Goal: Information Seeking & Learning: Learn about a topic

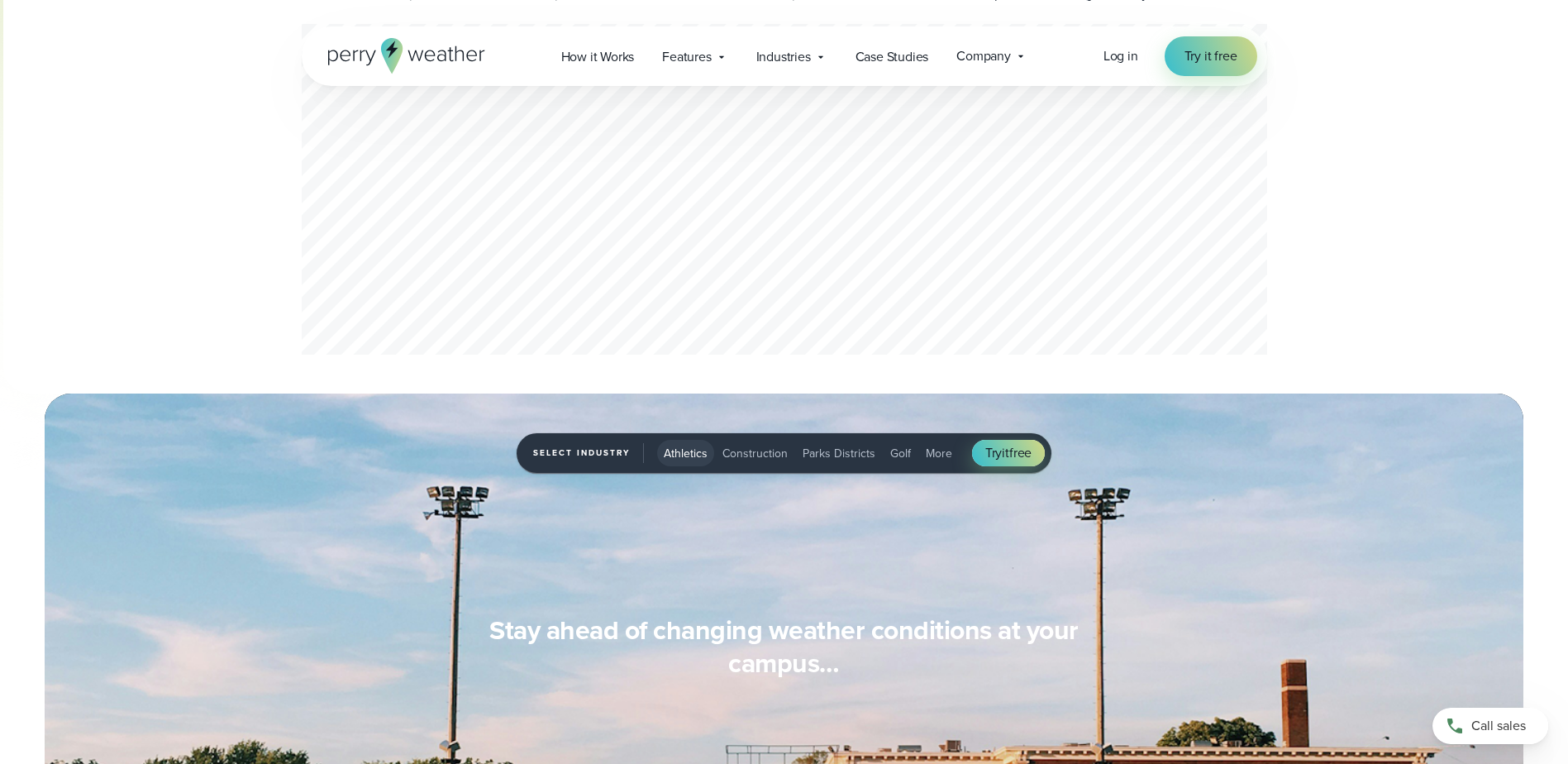
scroll to position [579, 0]
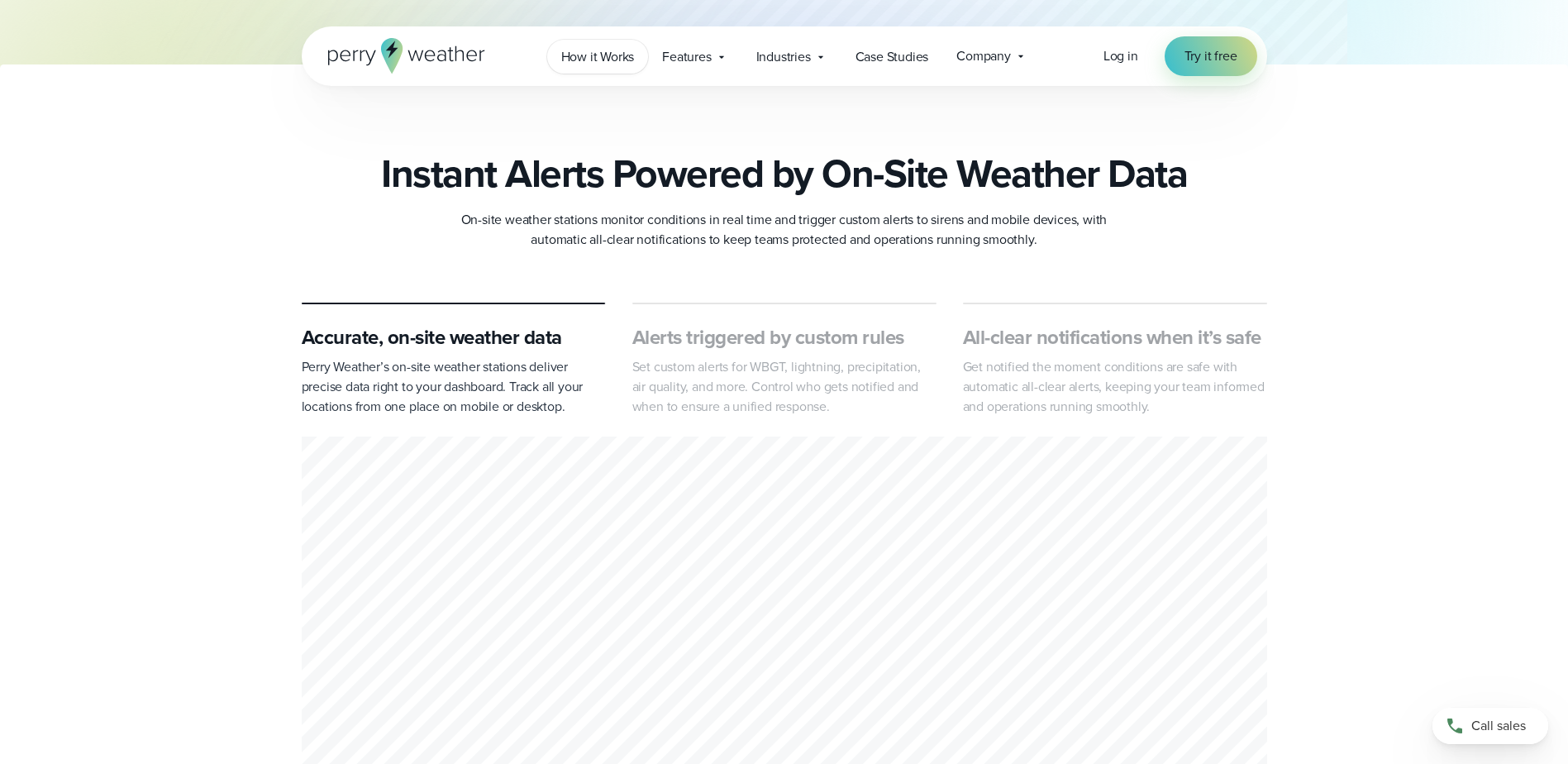
click at [589, 56] on span "How it Works" at bounding box center [598, 57] width 74 height 20
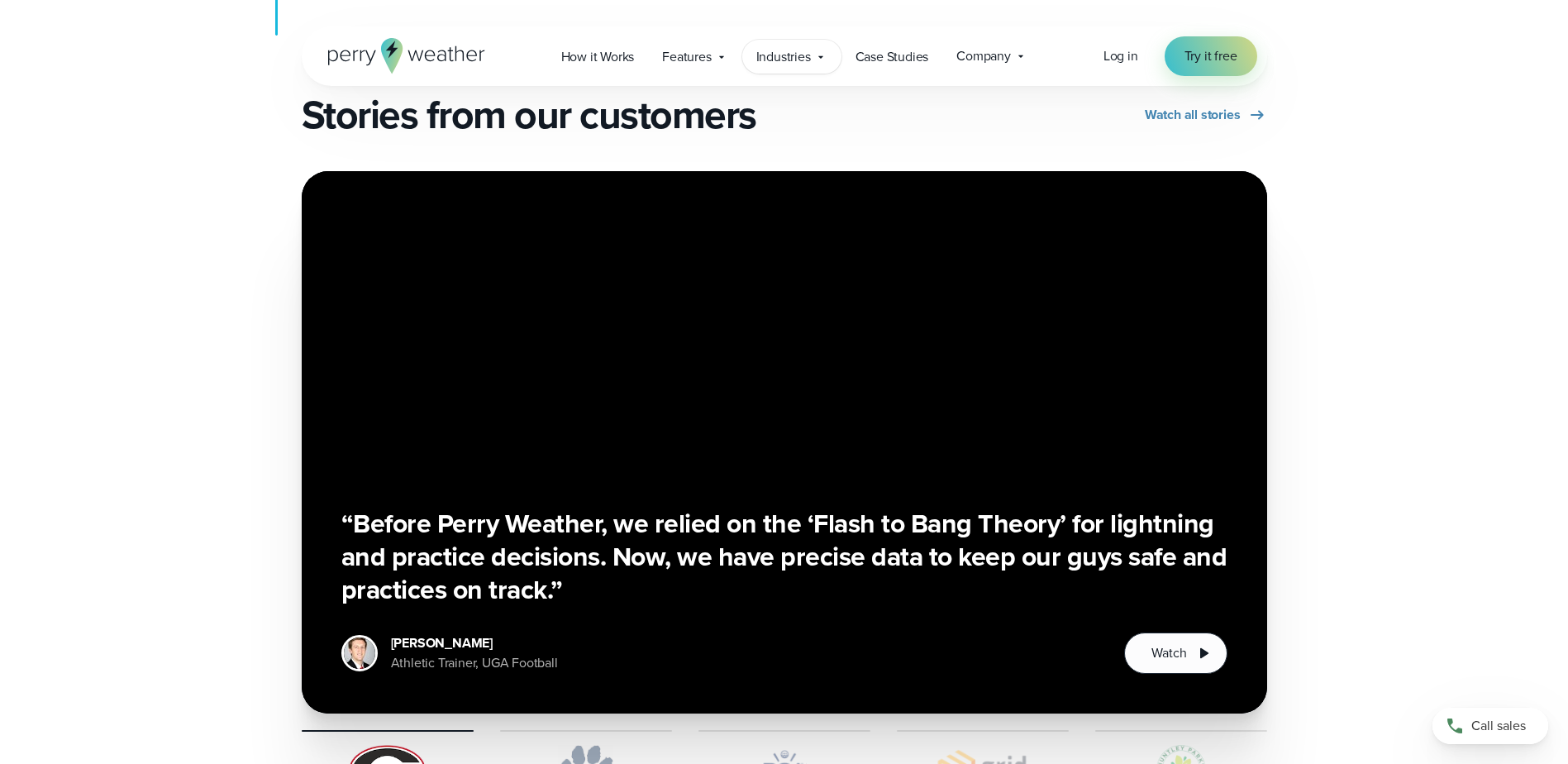
scroll to position [2810, 0]
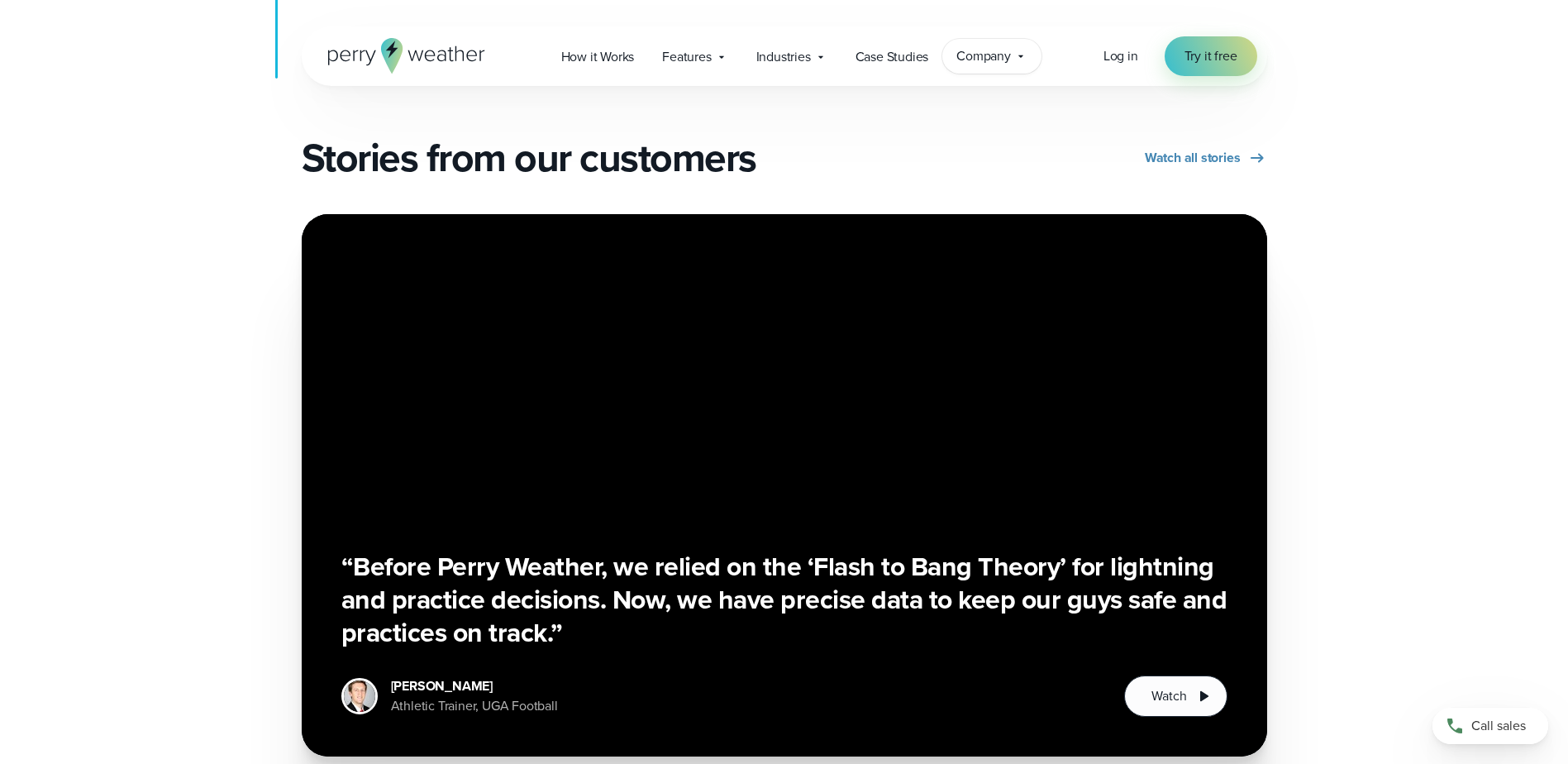
click at [1002, 50] on span "Company" at bounding box center [984, 56] width 54 height 20
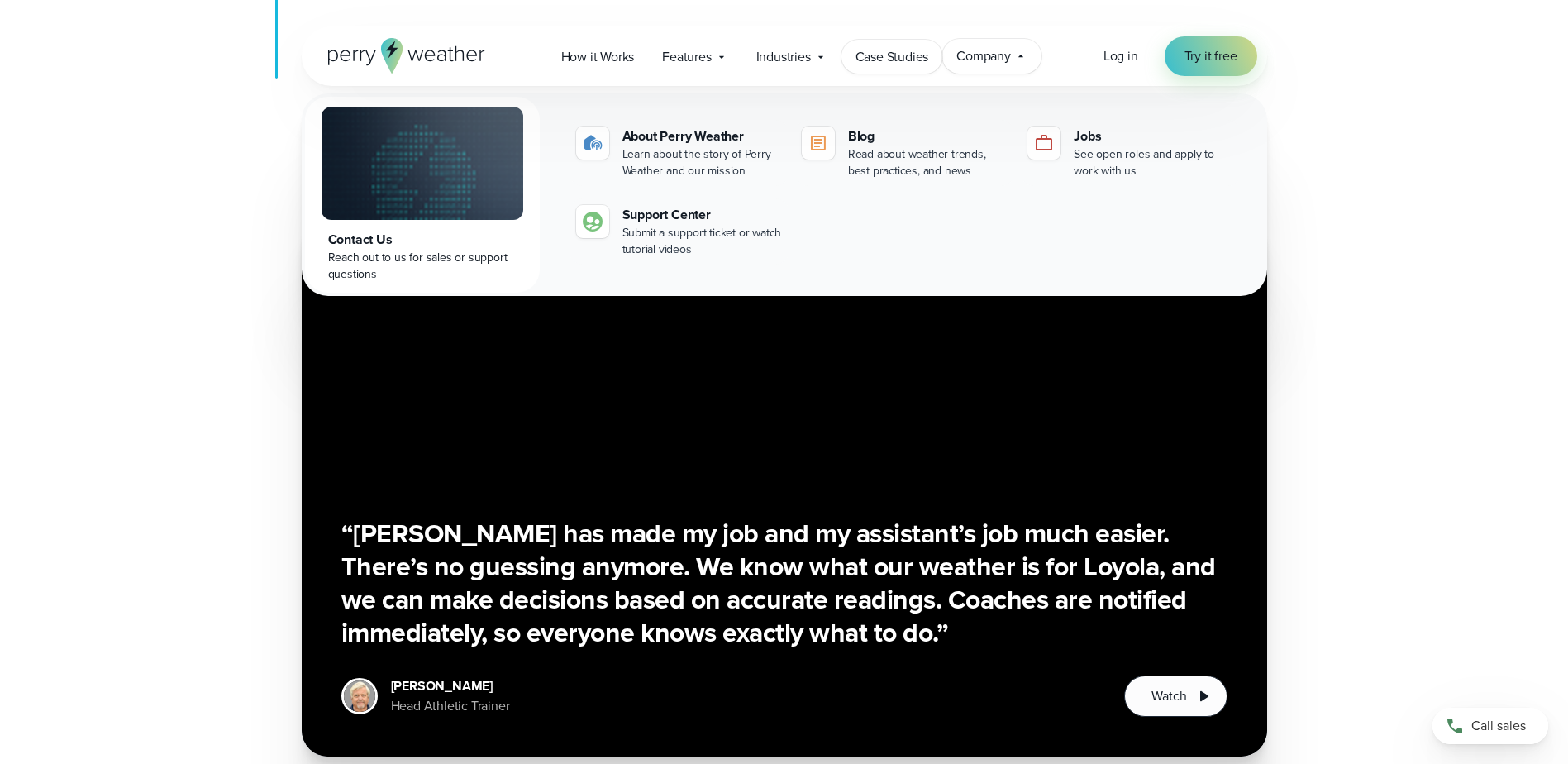
click at [903, 53] on span "Case Studies" at bounding box center [892, 57] width 74 height 20
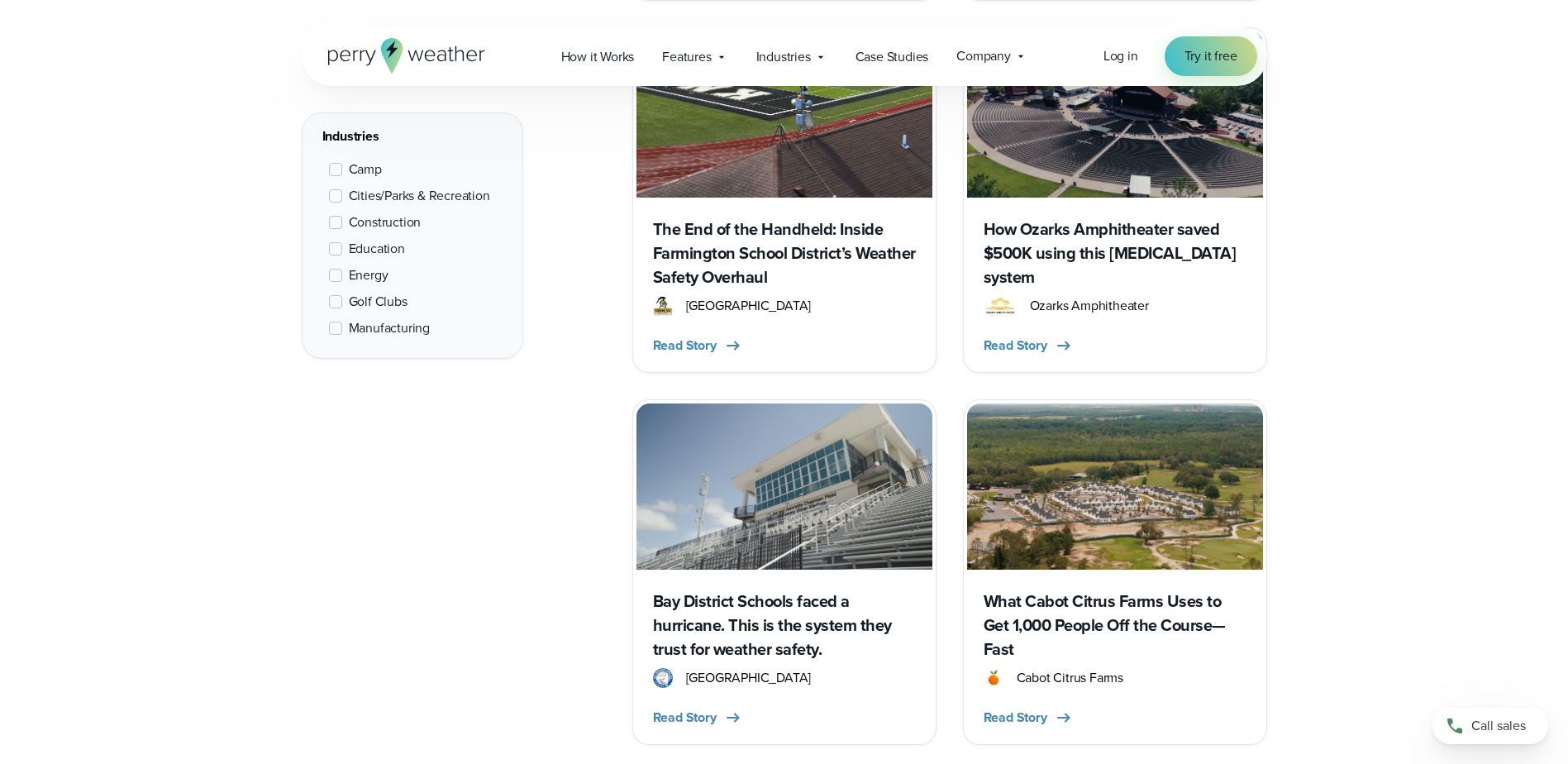
scroll to position [1570, 0]
